Goal: Book appointment/travel/reservation

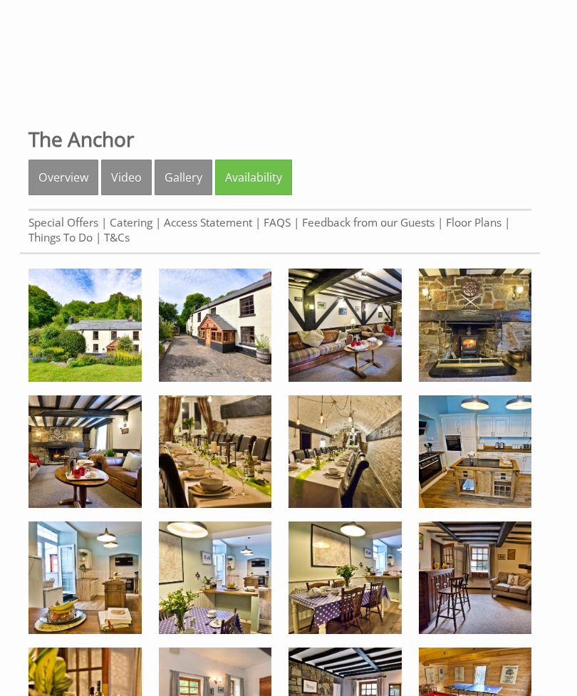
scroll to position [348, 0]
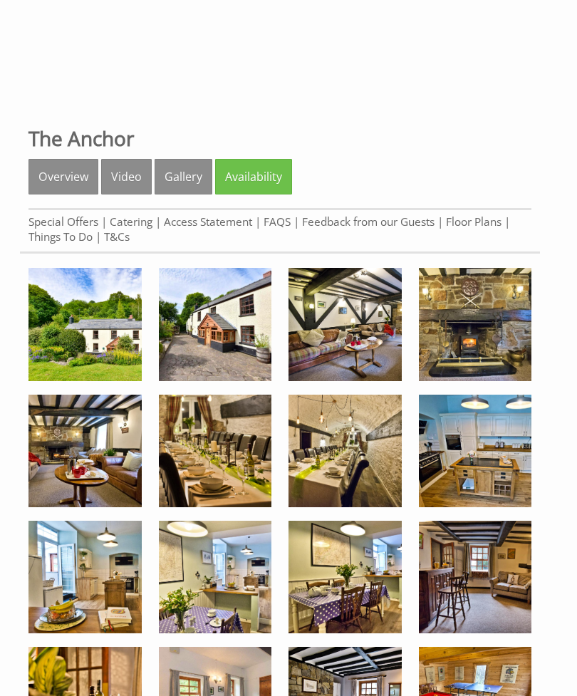
click at [364, 348] on img at bounding box center [344, 324] width 113 height 113
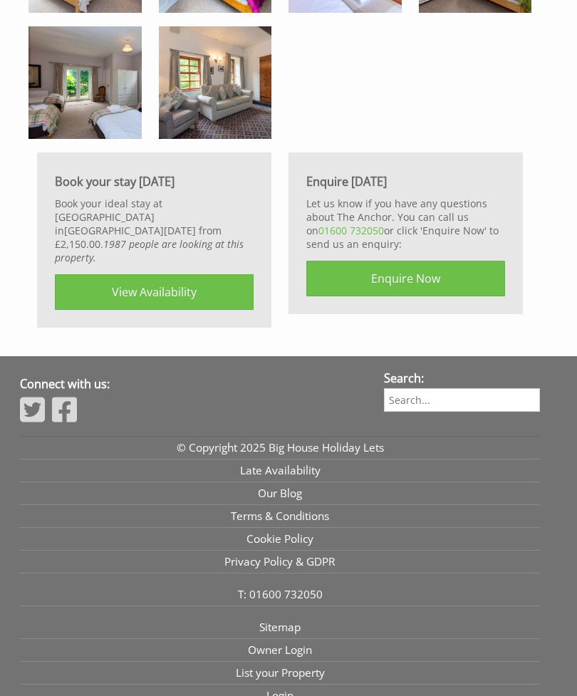
scroll to position [1977, 0]
click at [157, 286] on link "View Availability" at bounding box center [154, 292] width 199 height 36
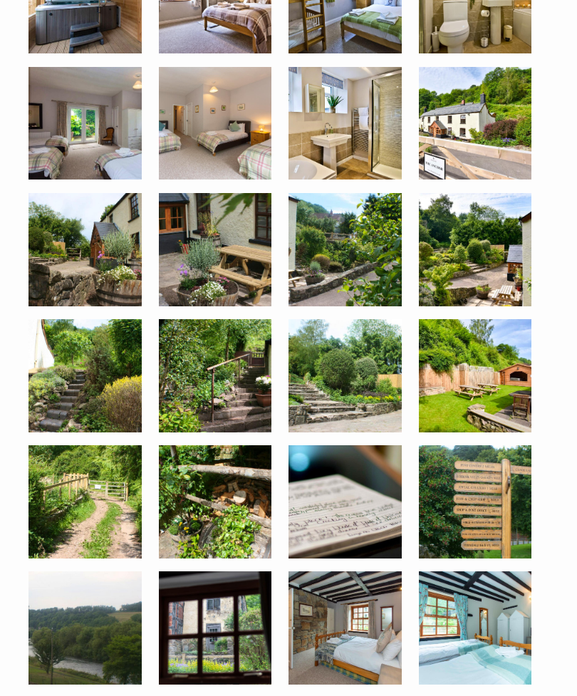
scroll to position [1173, 0]
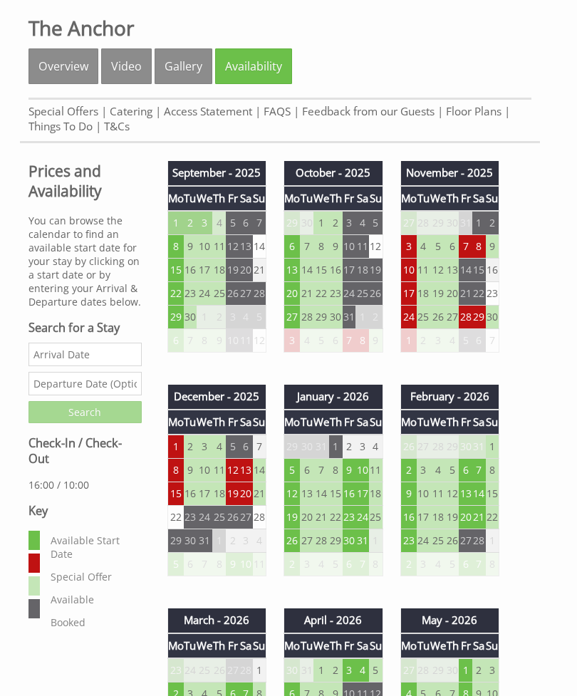
scroll to position [459, 0]
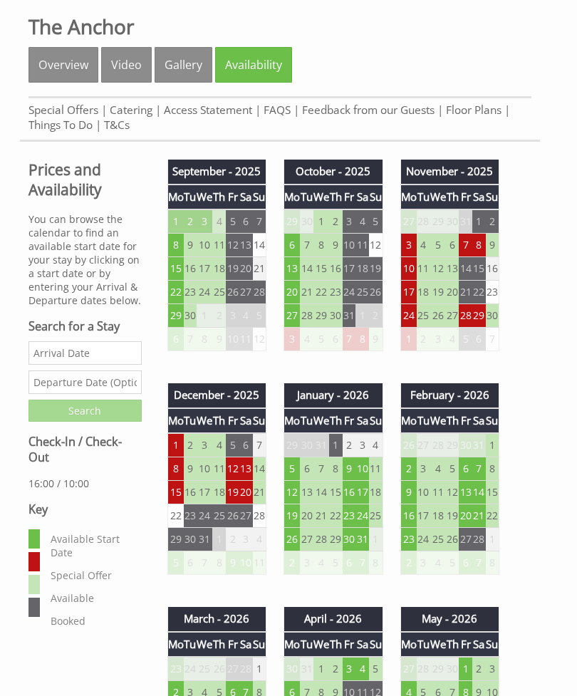
click at [342, 528] on td "22" at bounding box center [336, 516] width 14 height 23
click at [336, 533] on td "29" at bounding box center [336, 539] width 14 height 23
click at [332, 518] on td "22" at bounding box center [336, 516] width 14 height 23
click at [348, 433] on th "Fr" at bounding box center [350, 420] width 14 height 25
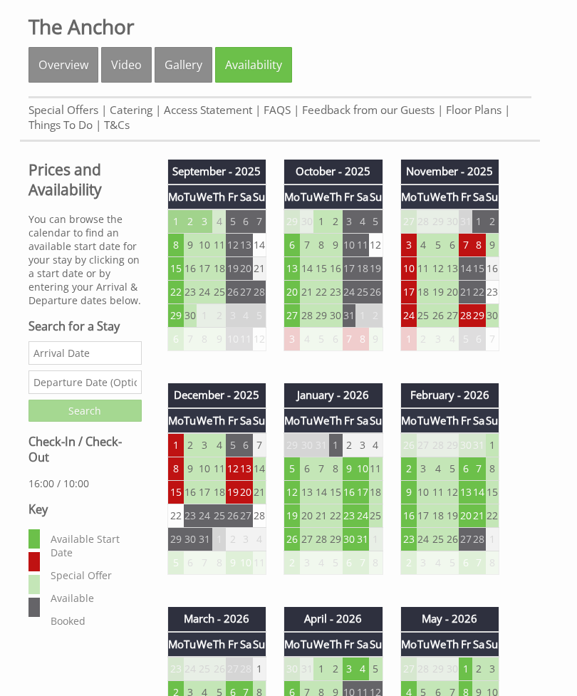
click at [369, 528] on td "24" at bounding box center [362, 515] width 14 height 23
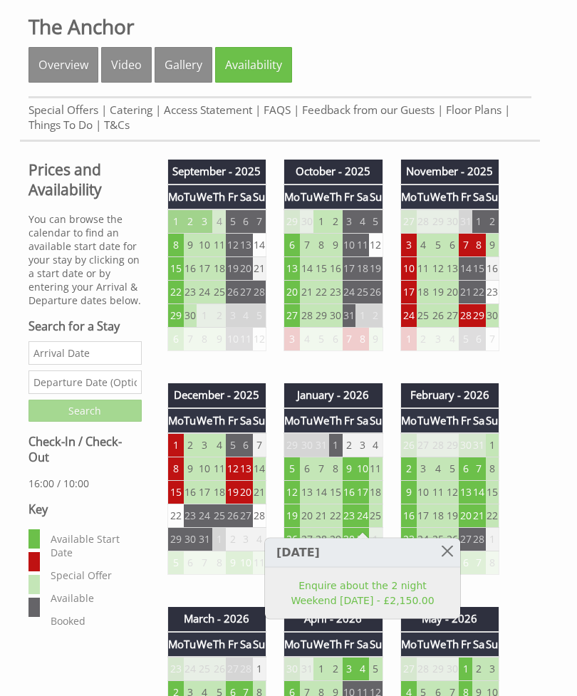
click at [365, 524] on td "24" at bounding box center [362, 515] width 14 height 23
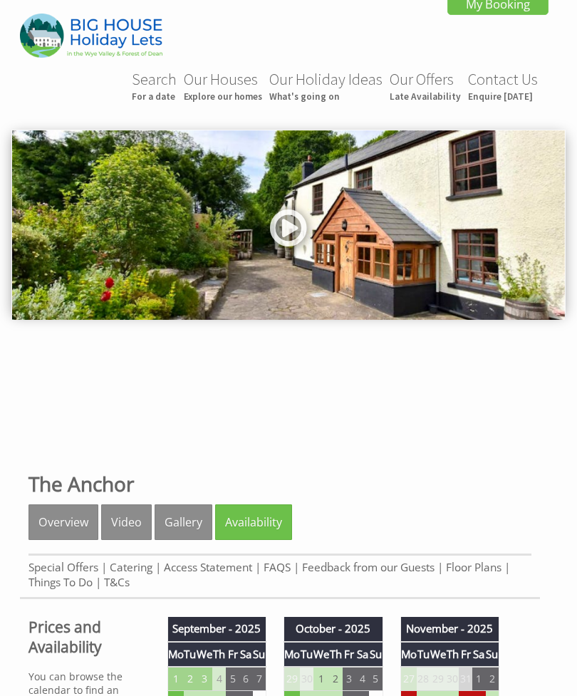
scroll to position [0, 0]
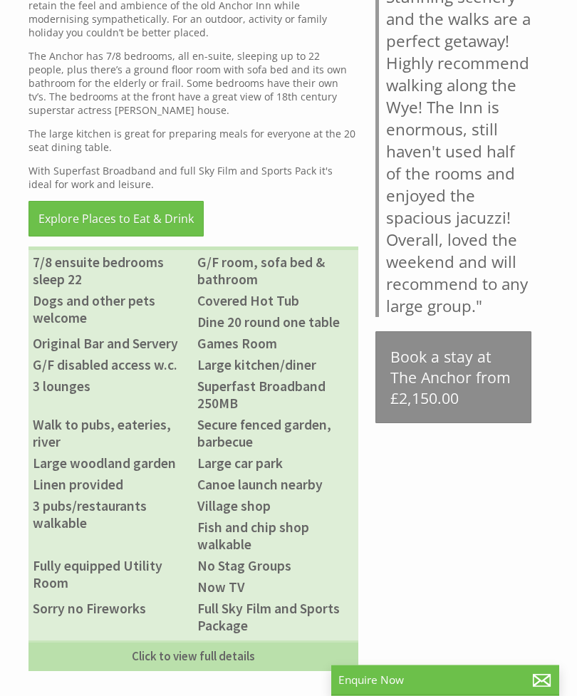
scroll to position [718, 0]
